Goal: Transaction & Acquisition: Purchase product/service

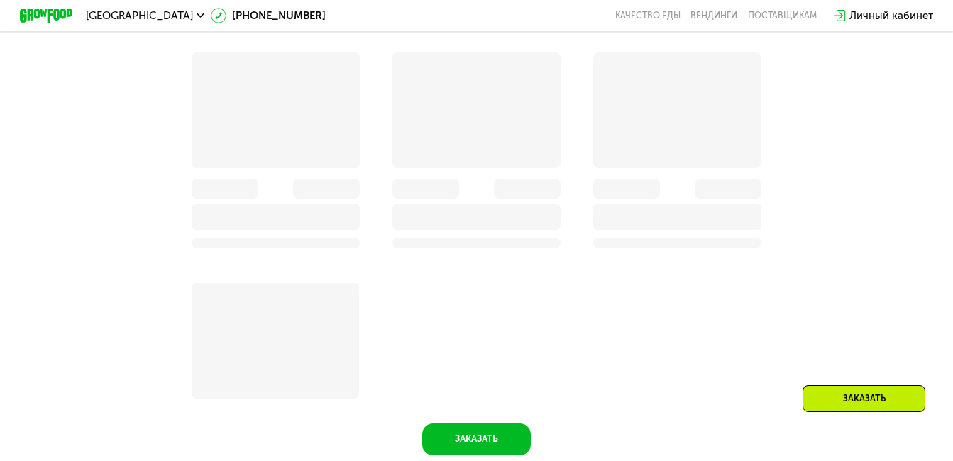
scroll to position [1715, 0]
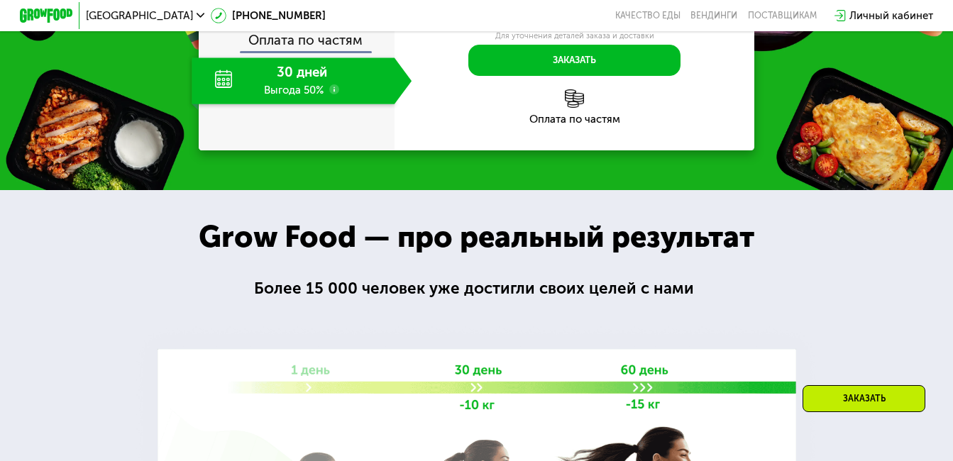
click at [333, 6] on use at bounding box center [334, 1] width 11 height 11
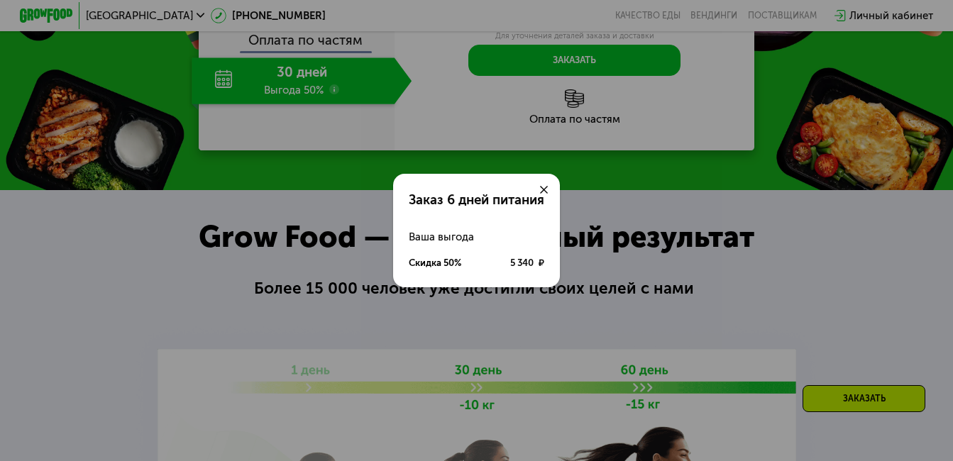
click at [545, 186] on icon at bounding box center [544, 190] width 8 height 8
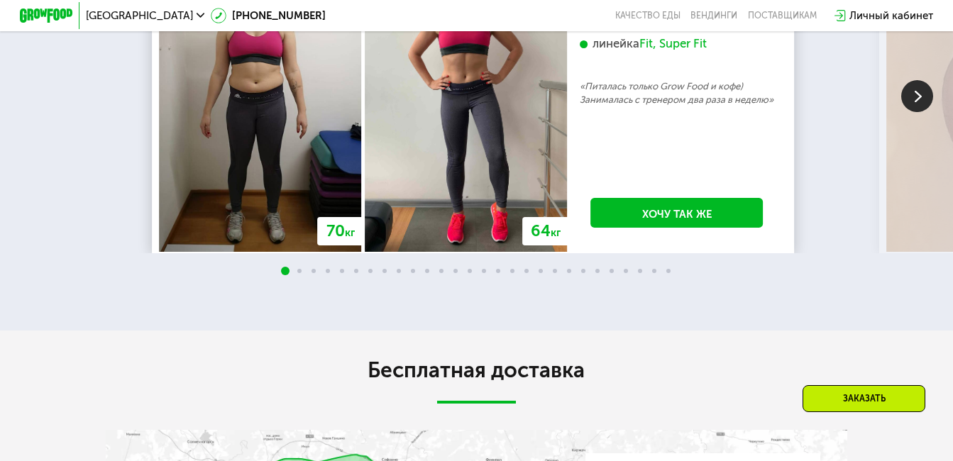
scroll to position [2567, 0]
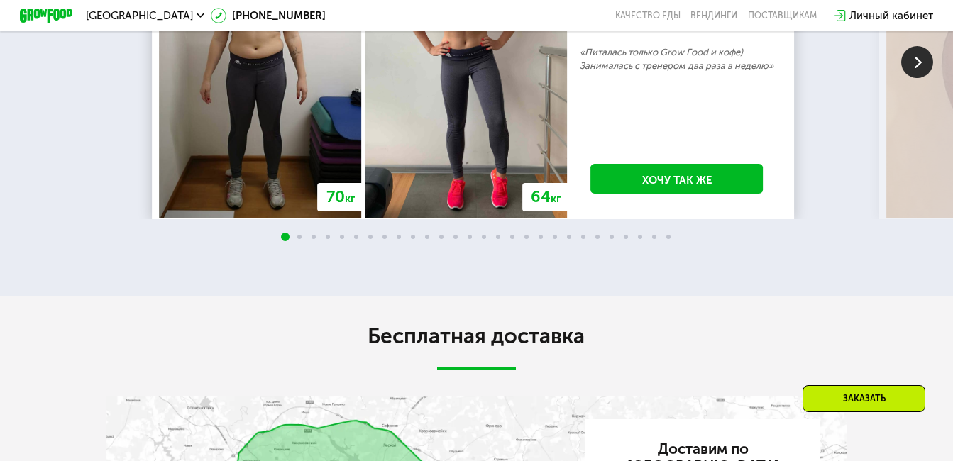
click at [918, 78] on img at bounding box center [917, 62] width 32 height 32
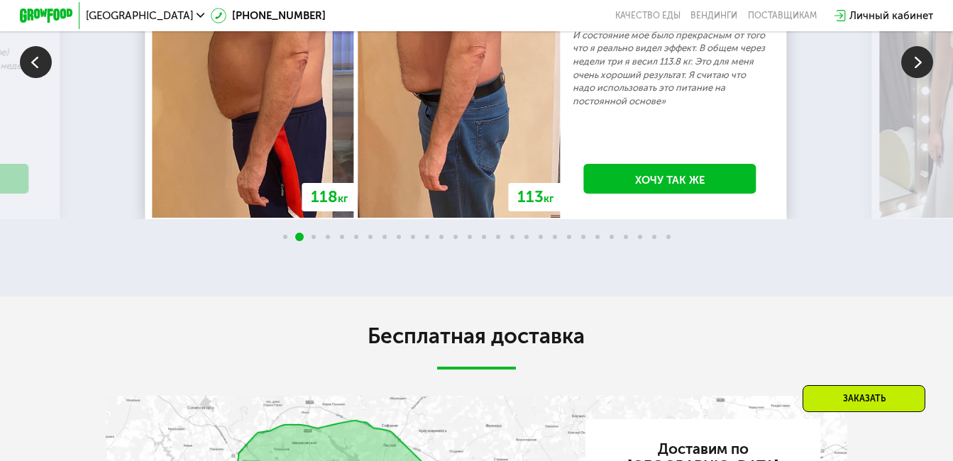
click at [916, 78] on img at bounding box center [917, 62] width 32 height 32
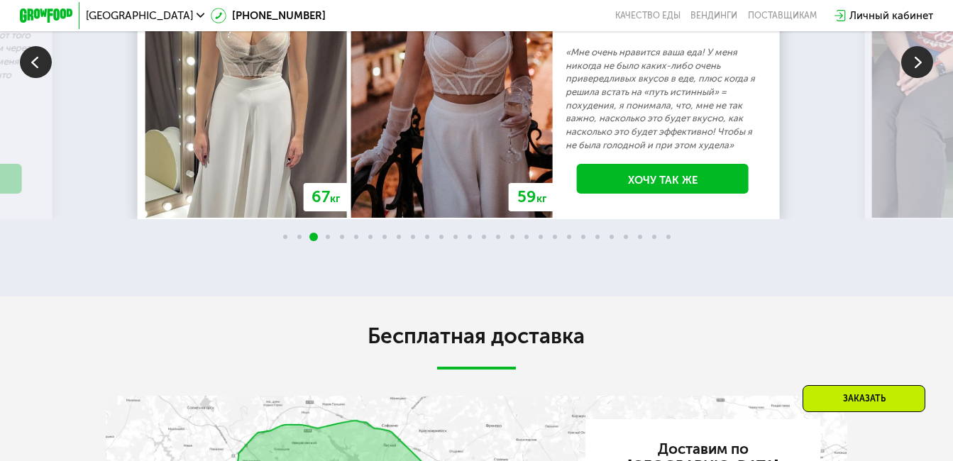
click at [916, 78] on img at bounding box center [917, 62] width 32 height 32
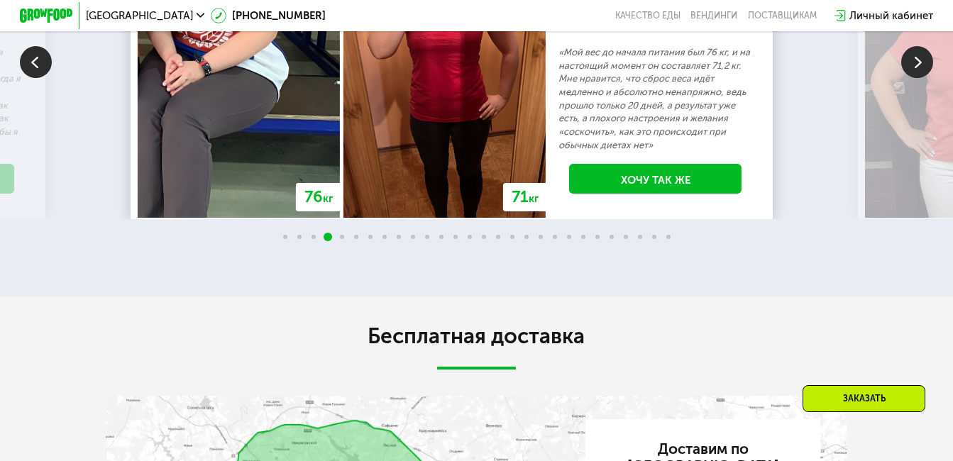
click at [916, 78] on img at bounding box center [917, 62] width 32 height 32
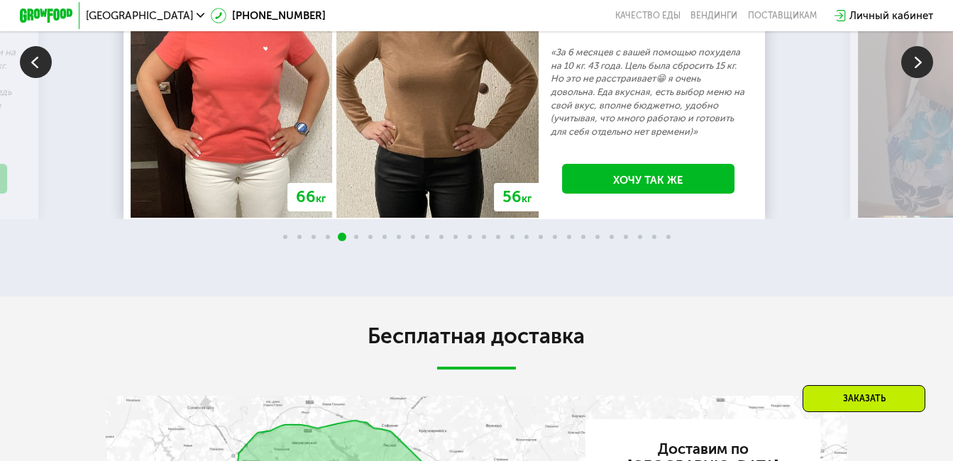
click at [916, 78] on img at bounding box center [917, 62] width 32 height 32
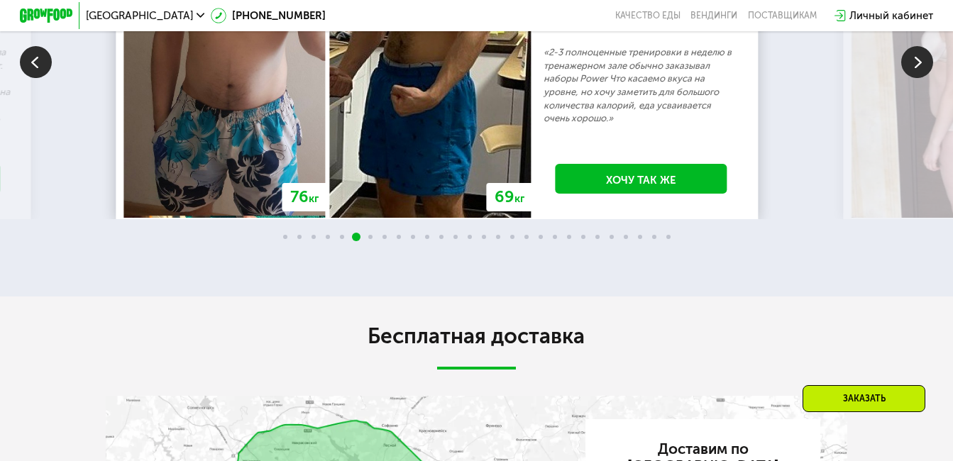
click at [916, 78] on img at bounding box center [917, 62] width 32 height 32
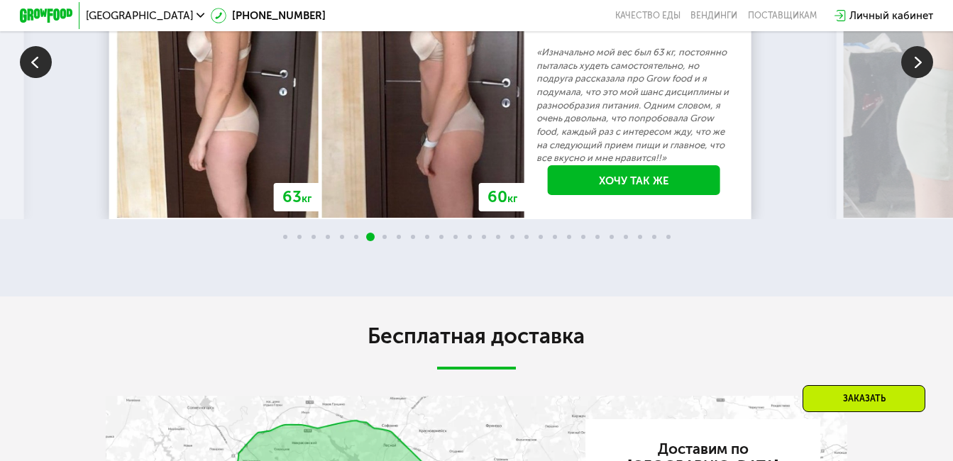
click at [916, 78] on img at bounding box center [917, 62] width 32 height 32
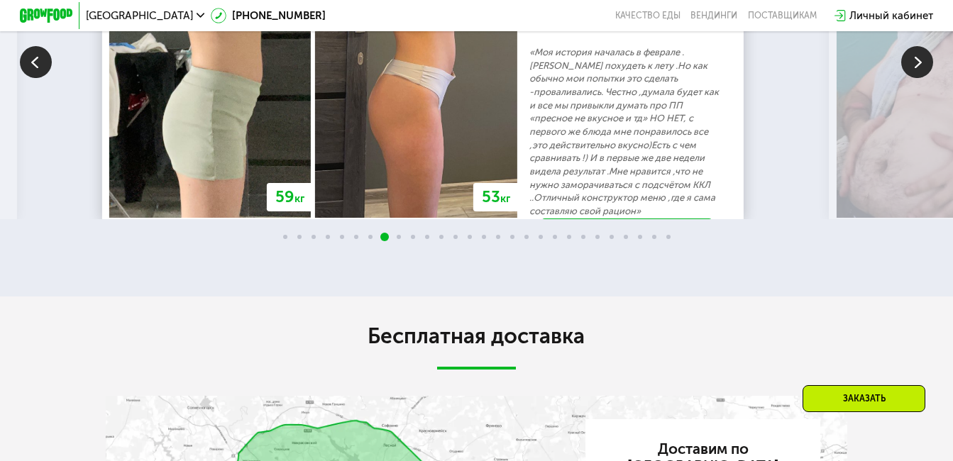
click at [916, 78] on img at bounding box center [917, 62] width 32 height 32
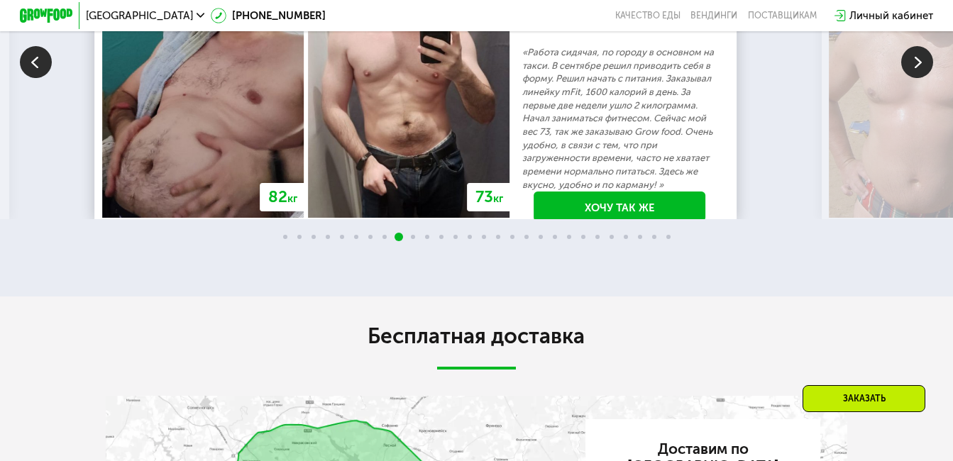
click at [916, 78] on img at bounding box center [917, 62] width 32 height 32
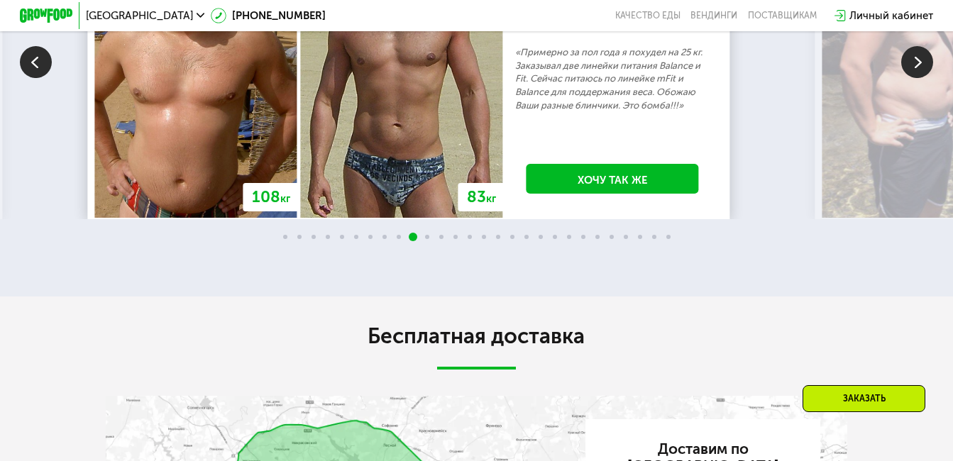
click at [916, 78] on img at bounding box center [917, 62] width 32 height 32
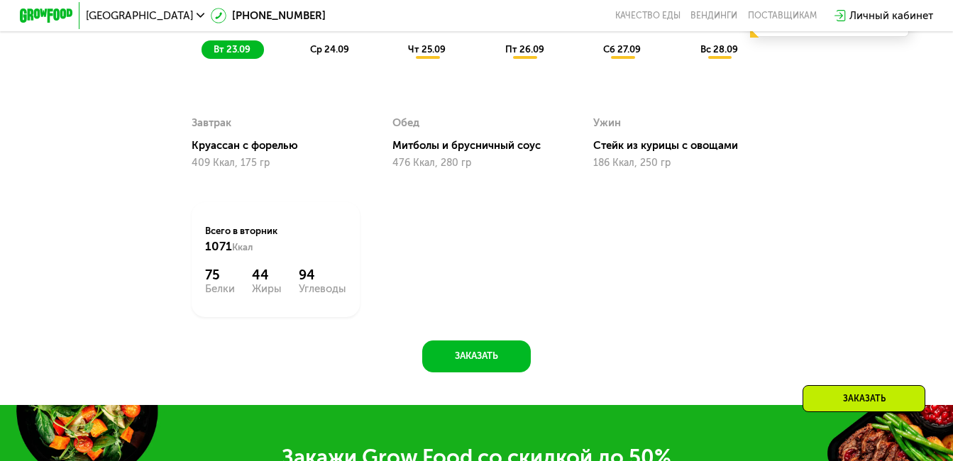
scroll to position [935, 0]
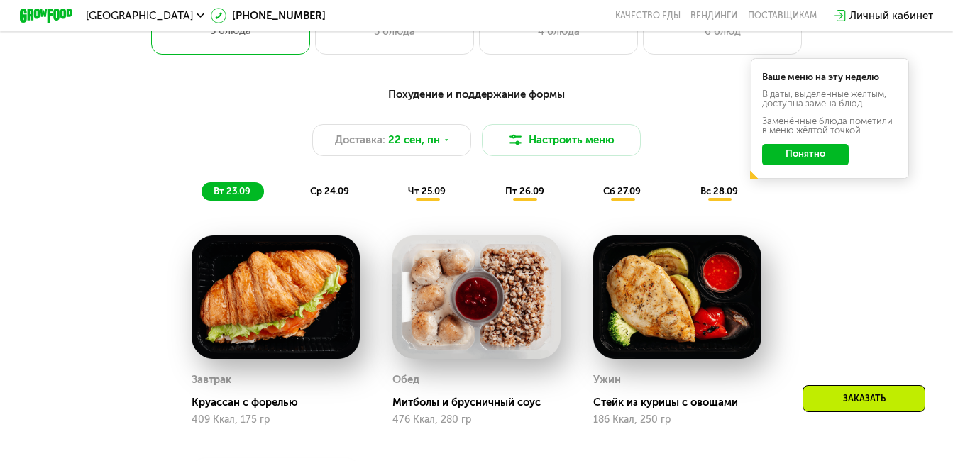
click at [434, 197] on span "чт 25.09" at bounding box center [427, 191] width 38 height 11
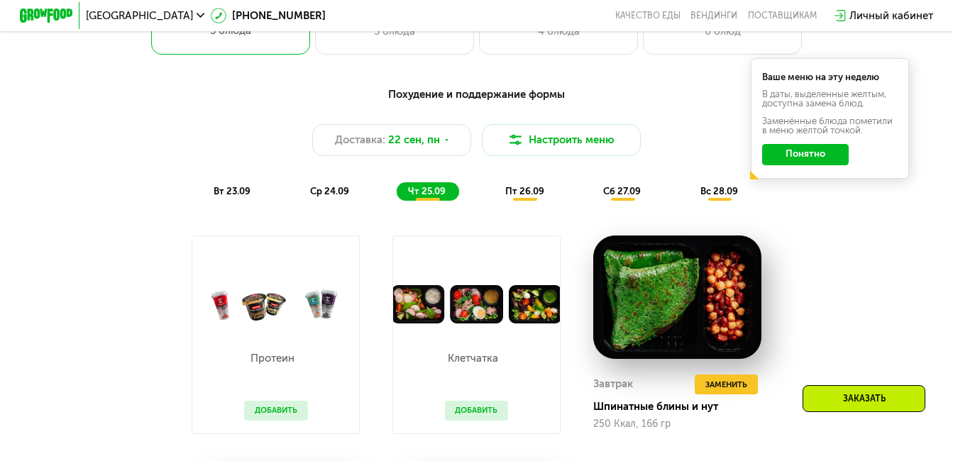
click at [825, 165] on button "Понятно" at bounding box center [805, 154] width 86 height 21
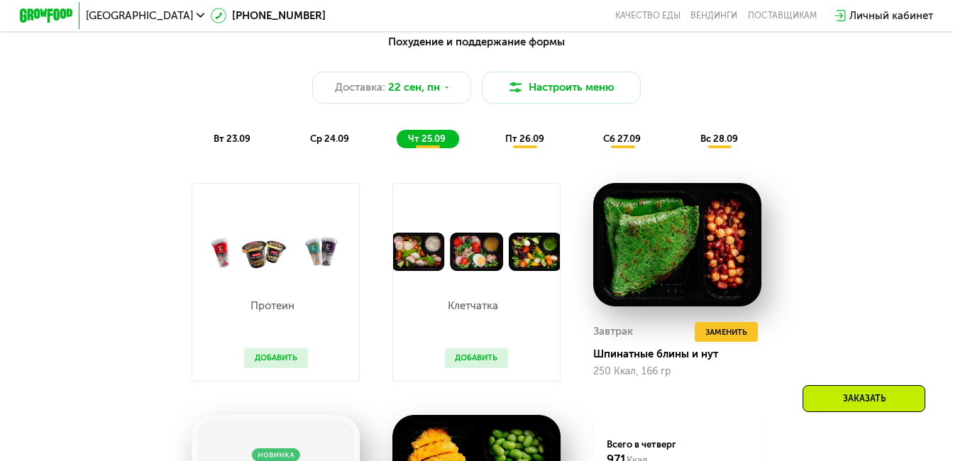
scroll to position [1076, 0]
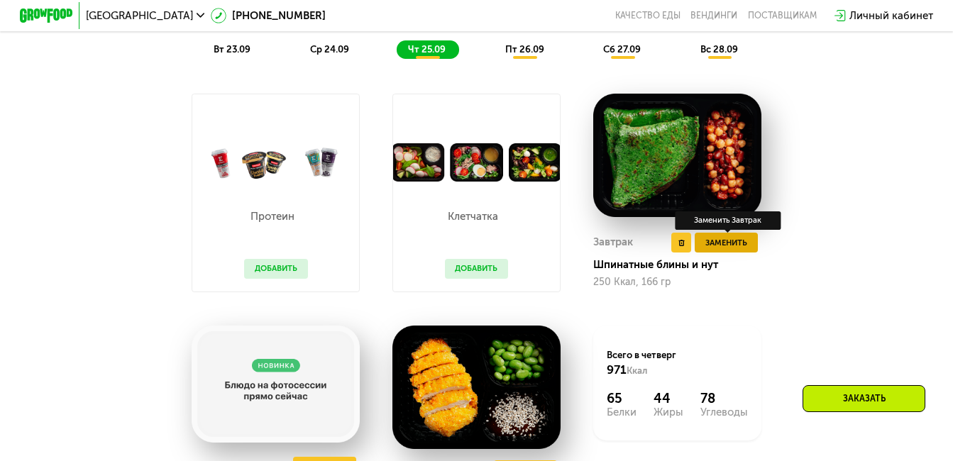
click at [743, 250] on span "Заменить" at bounding box center [726, 242] width 42 height 13
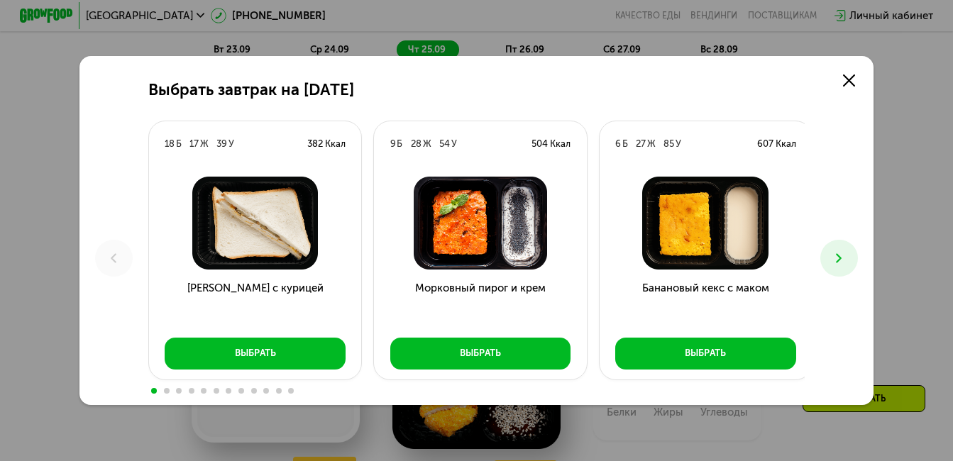
click at [845, 253] on icon at bounding box center [839, 258] width 16 height 16
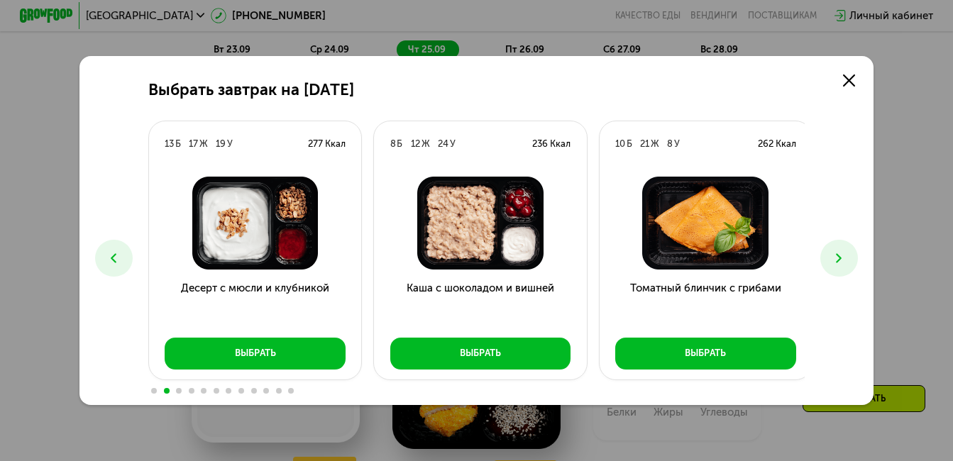
click at [845, 253] on icon at bounding box center [839, 258] width 16 height 16
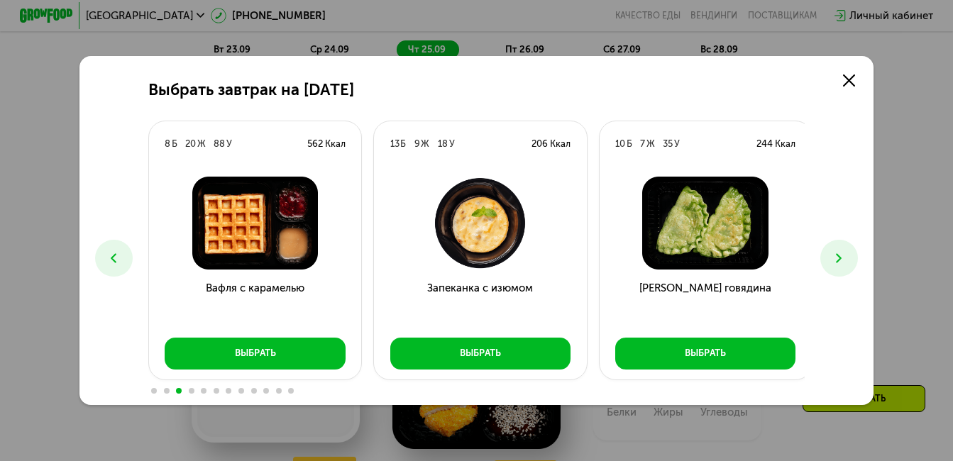
click at [845, 253] on icon at bounding box center [839, 258] width 16 height 16
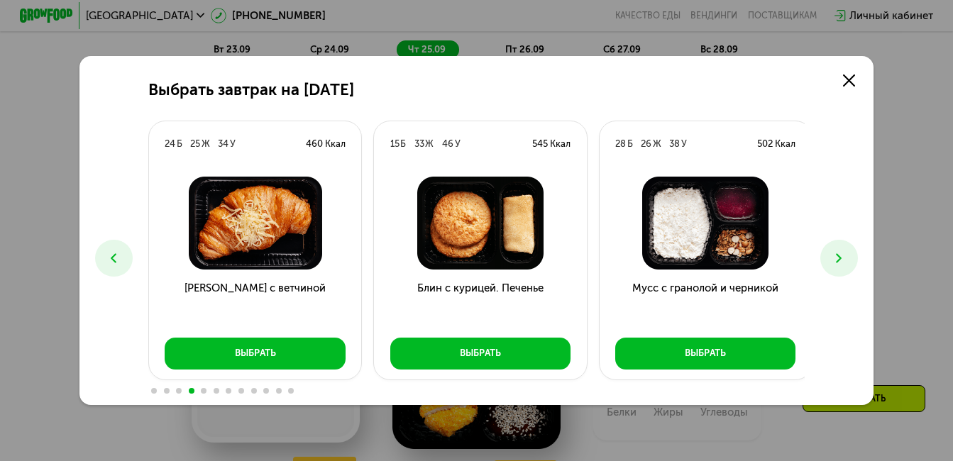
click at [845, 253] on icon at bounding box center [839, 258] width 16 height 16
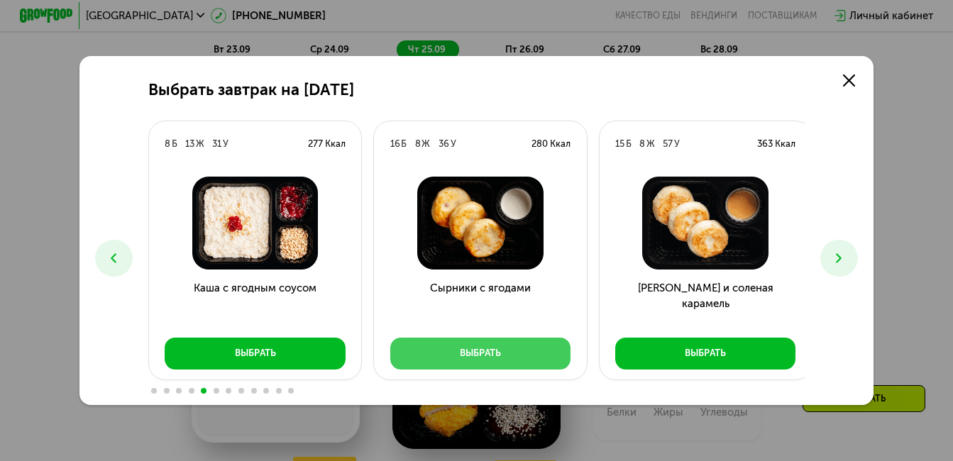
click at [491, 358] on div "Выбрать" at bounding box center [480, 353] width 41 height 13
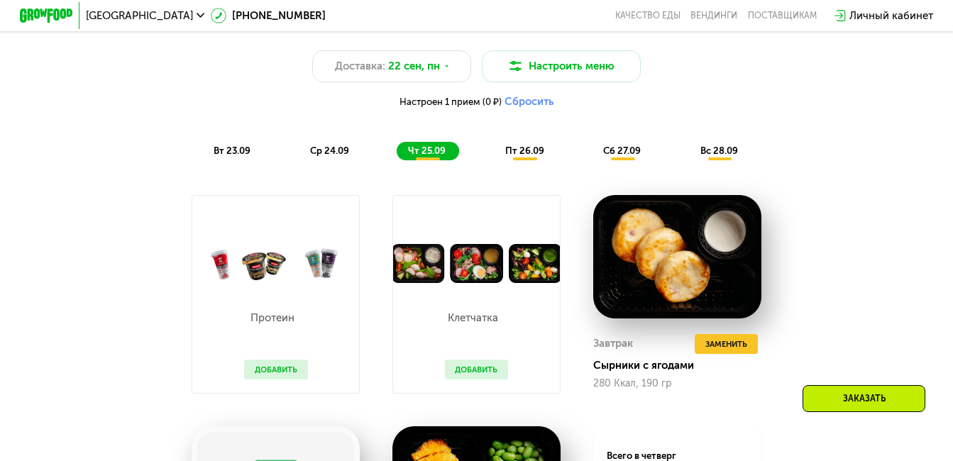
scroll to position [1005, 0]
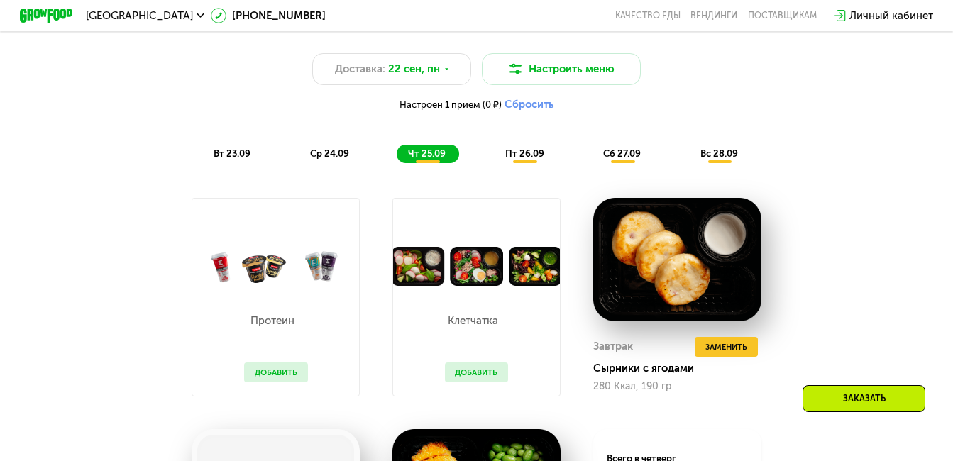
click at [467, 380] on button "Добавить" at bounding box center [477, 373] width 64 height 20
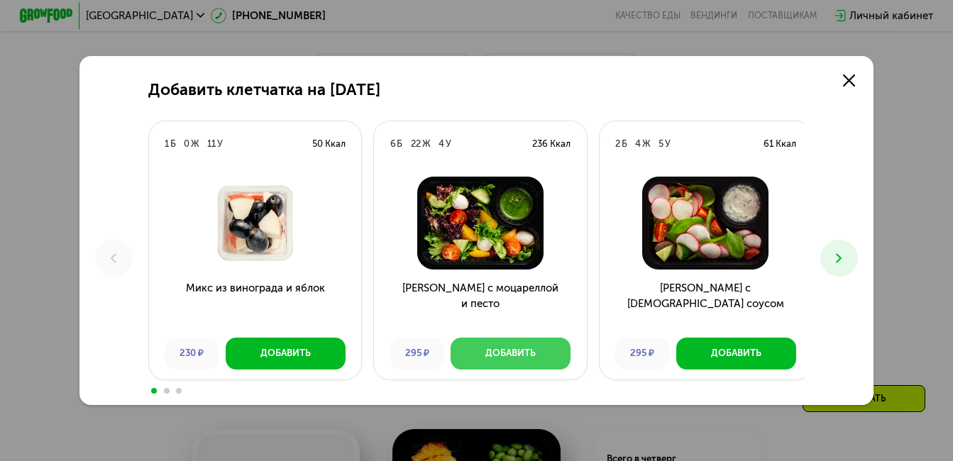
click at [517, 355] on div "Добавить" at bounding box center [510, 353] width 50 height 13
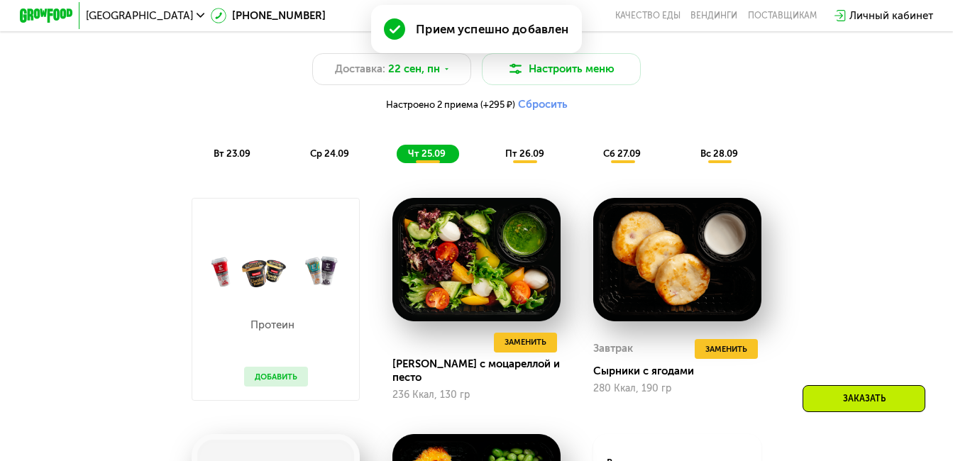
click at [273, 381] on button "Добавить" at bounding box center [276, 377] width 64 height 20
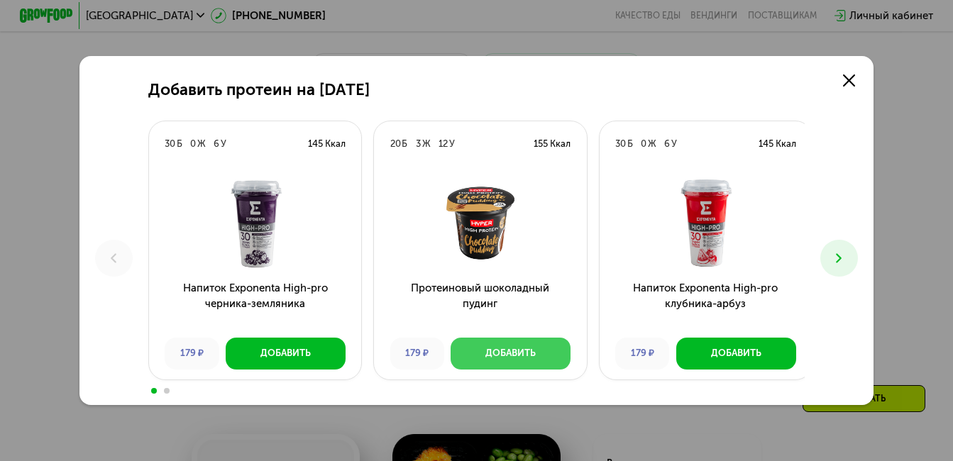
click at [509, 355] on div "Добавить" at bounding box center [510, 353] width 50 height 13
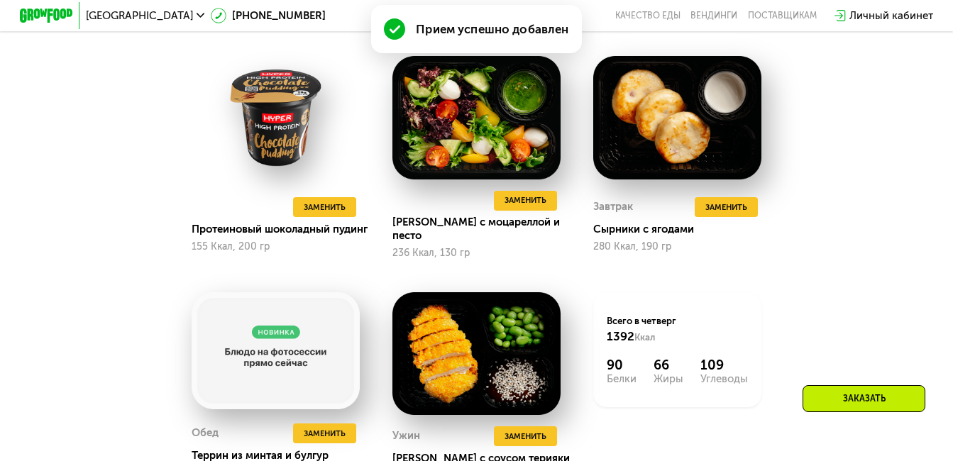
scroll to position [1289, 0]
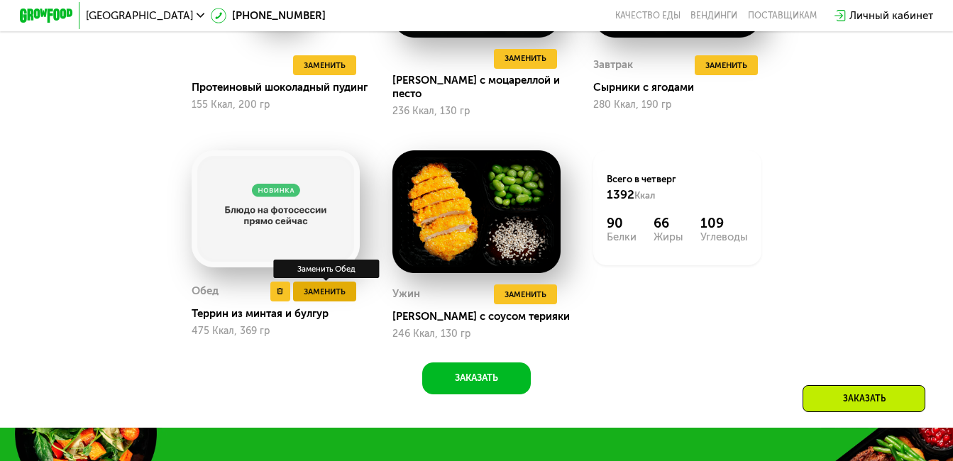
click at [329, 299] on span "Заменить" at bounding box center [325, 291] width 42 height 13
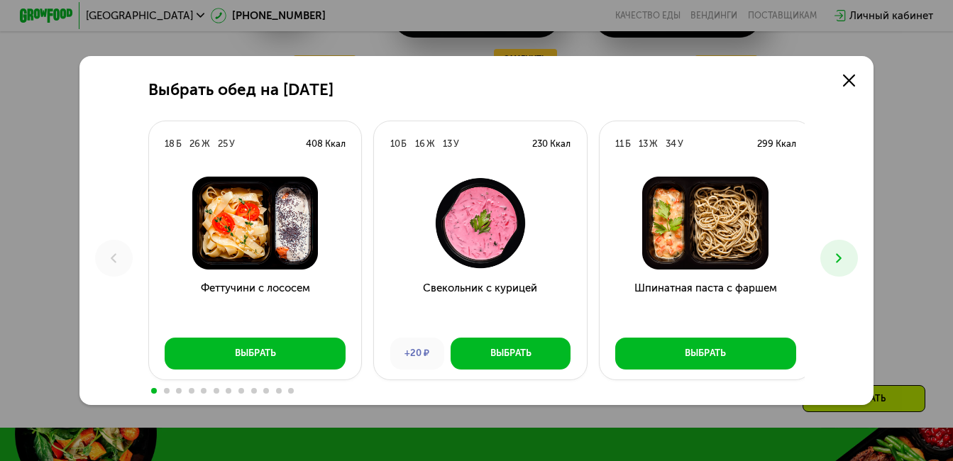
click at [846, 256] on icon at bounding box center [839, 258] width 16 height 16
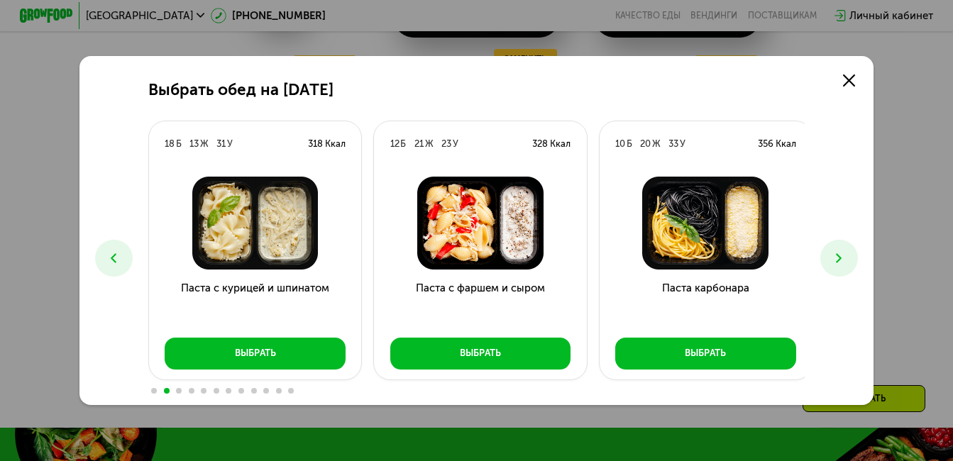
click at [846, 255] on icon at bounding box center [839, 258] width 16 height 16
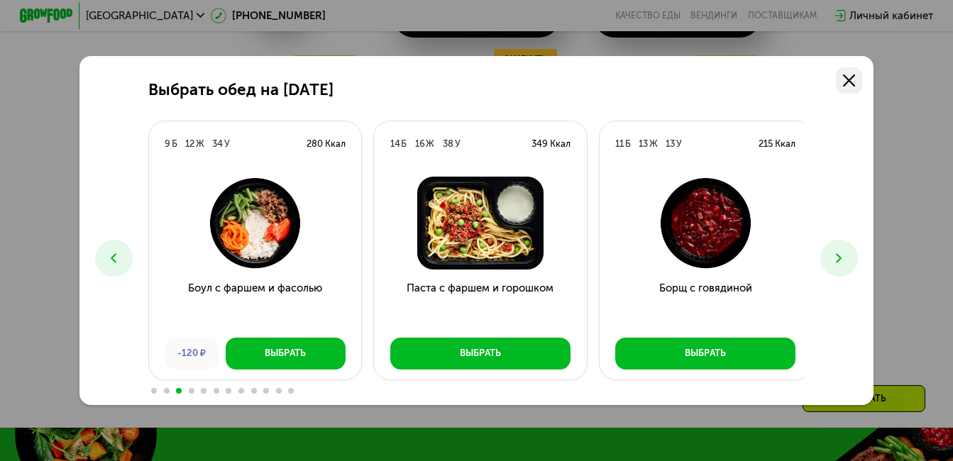
click at [854, 75] on icon at bounding box center [849, 81] width 12 height 12
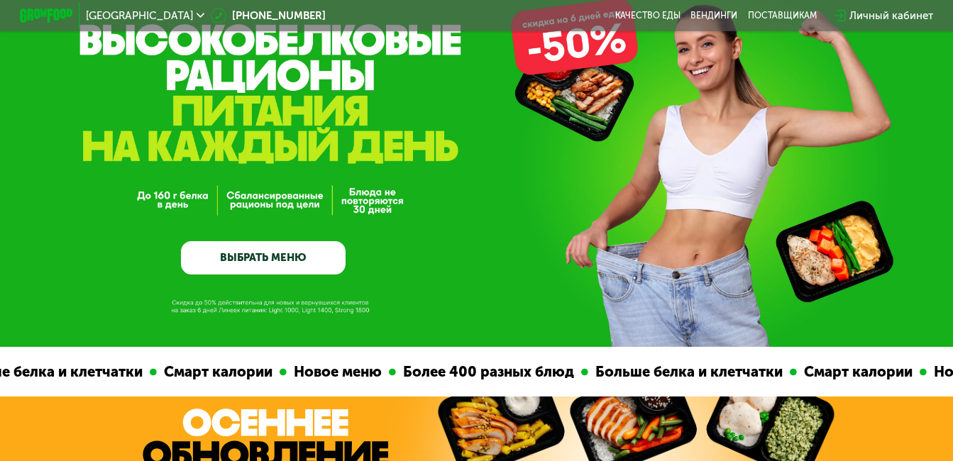
scroll to position [0, 0]
